Goal: Transaction & Acquisition: Register for event/course

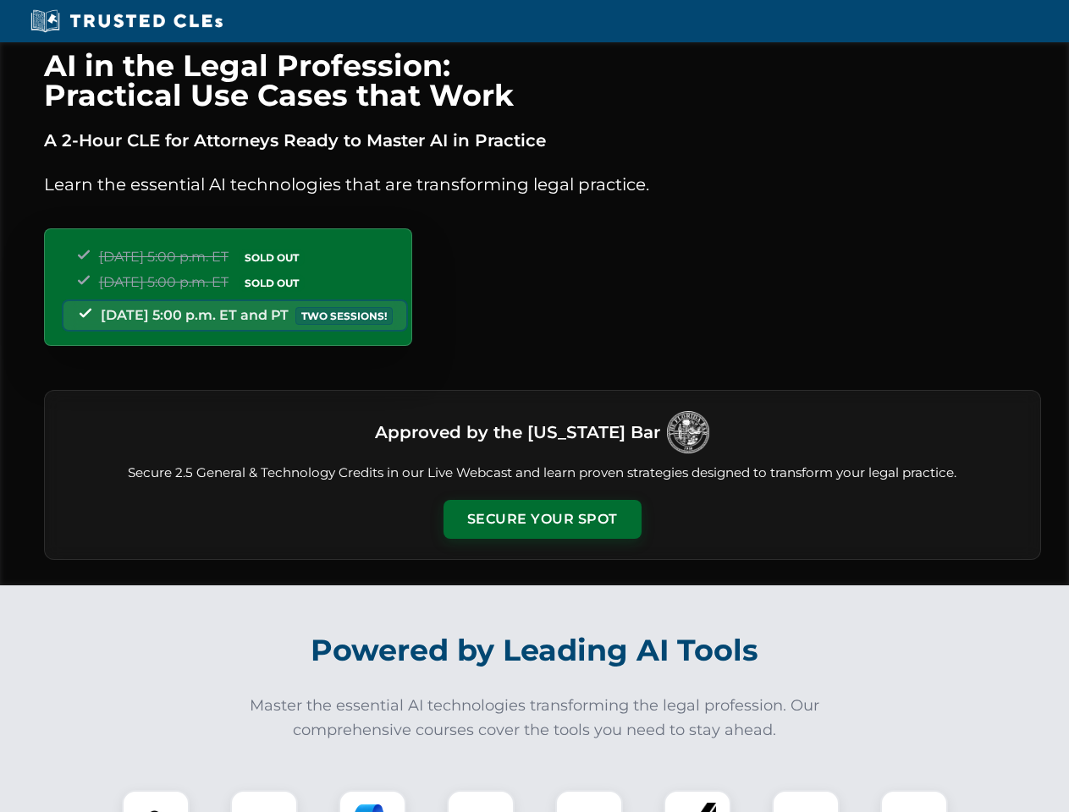
click at [541, 519] on button "Secure Your Spot" at bounding box center [542, 519] width 198 height 39
click at [156, 801] on img at bounding box center [155, 824] width 49 height 49
click at [264, 801] on div at bounding box center [264, 824] width 68 height 68
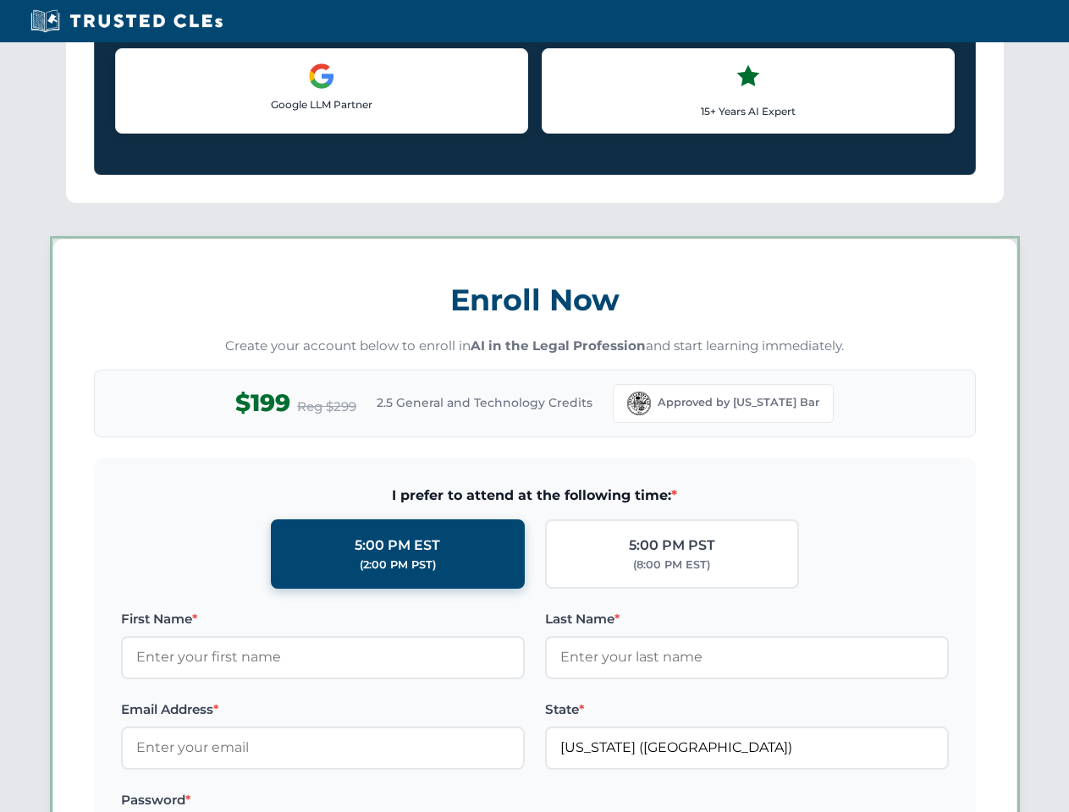
click at [481, 801] on label "Password *" at bounding box center [323, 800] width 404 height 20
